Goal: Information Seeking & Learning: Learn about a topic

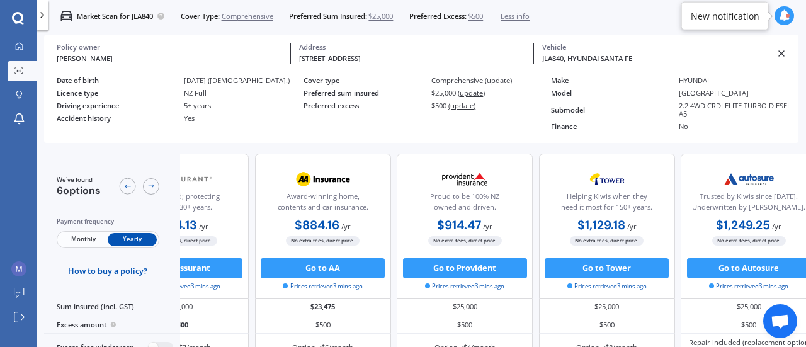
scroll to position [0, 282]
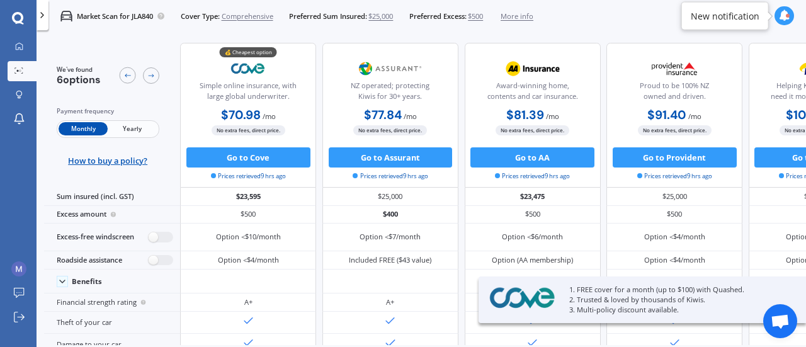
click at [143, 125] on span "Yearly" at bounding box center [132, 128] width 49 height 13
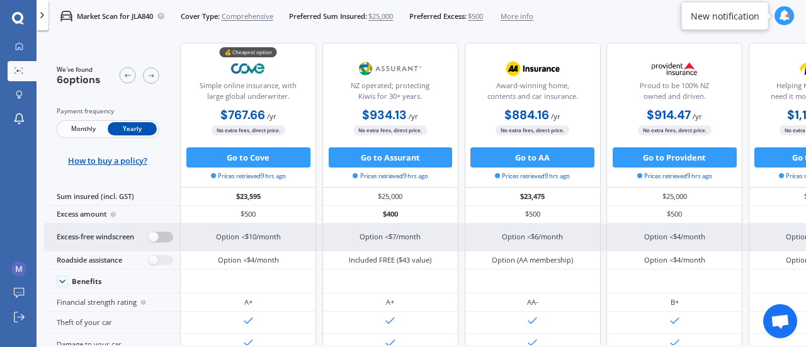
click at [162, 240] on label at bounding box center [161, 237] width 25 height 11
radio input "true"
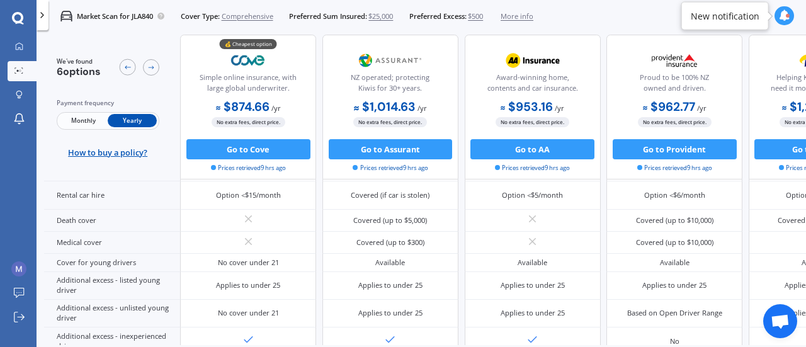
scroll to position [574, 0]
click at [780, 21] on icon at bounding box center [784, 15] width 11 height 11
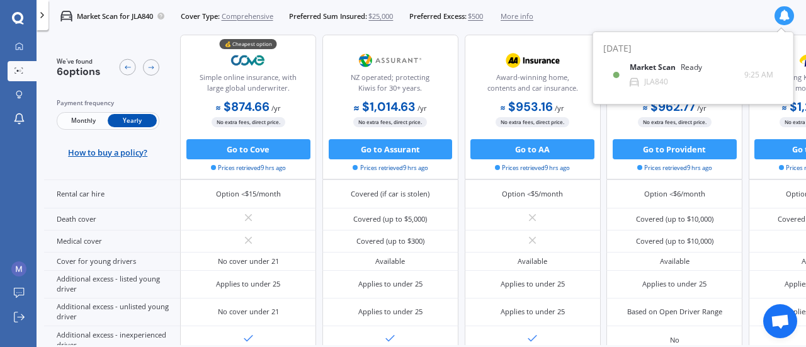
click at [567, 13] on div "Market Scan for JLA840 Cover Type: Comprehensive Preferred Sum Insured: $25,000…" at bounding box center [421, 16] width 769 height 32
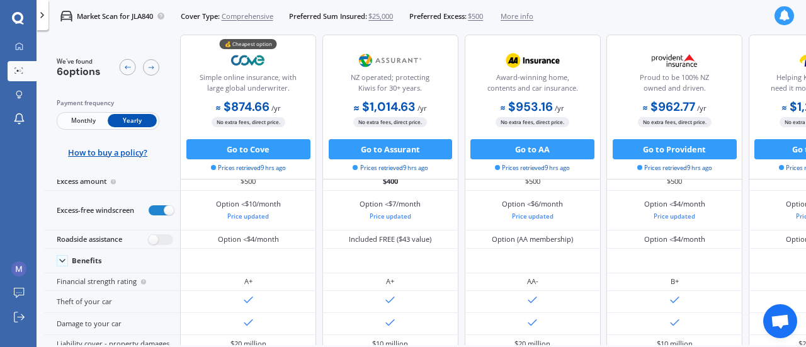
scroll to position [0, 0]
